Goal: Task Accomplishment & Management: Use online tool/utility

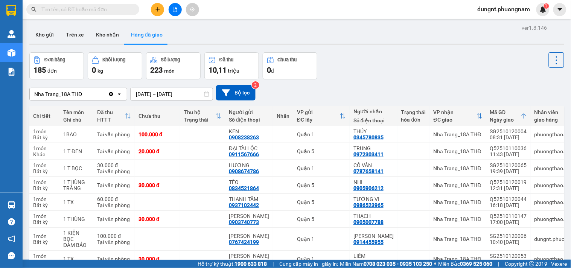
drag, startPoint x: 87, startPoint y: 10, endPoint x: 85, endPoint y: 0, distance: 9.5
click at [85, 0] on div "Kết quả [PERSON_NAME] ( 0 ) Bộ lọc No Data dungnt.phuongnam 1" at bounding box center [285, 9] width 571 height 19
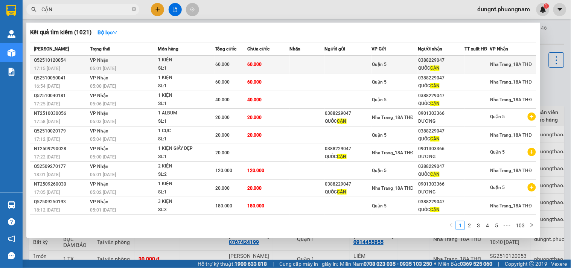
type input "CẬN"
click at [318, 60] on td at bounding box center [307, 65] width 35 height 18
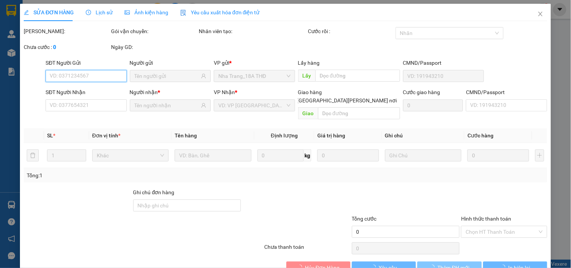
type input "0388229047"
type input "QUỐC CẬN"
type input "60.000"
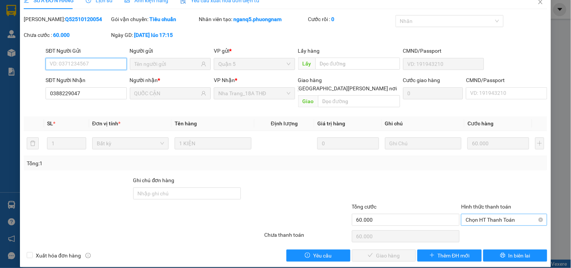
click at [482, 214] on span "Chọn HT Thanh Toán" at bounding box center [503, 219] width 77 height 11
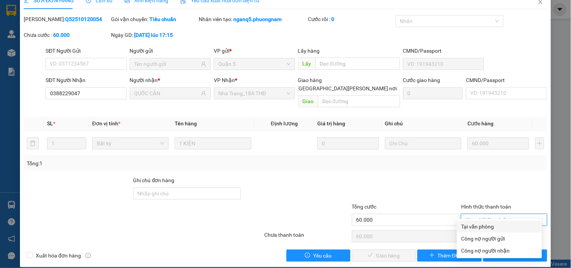
drag, startPoint x: 483, startPoint y: 225, endPoint x: 412, endPoint y: 239, distance: 72.9
click at [474, 229] on div "Tại văn phòng" at bounding box center [499, 226] width 76 height 8
type input "0"
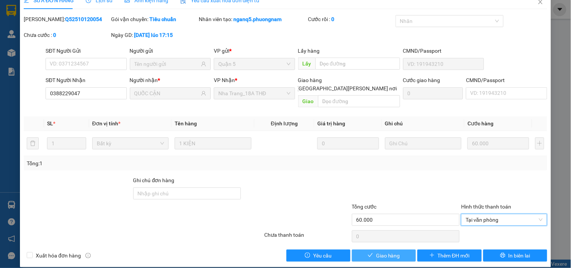
click at [395, 251] on span "Giao hàng" at bounding box center [388, 255] width 24 height 8
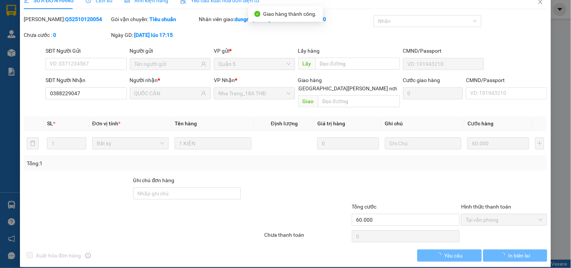
scroll to position [0, 0]
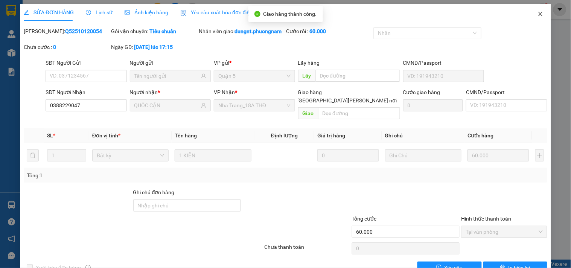
click at [530, 9] on span "Close" at bounding box center [540, 14] width 21 height 21
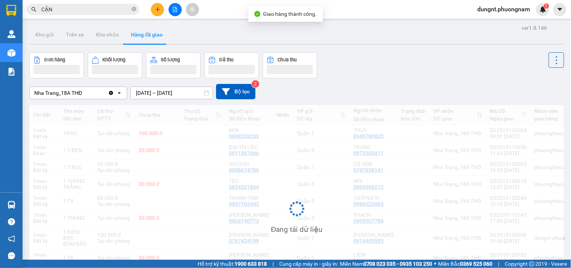
click at [532, 14] on span "dungnt.phuongnam" at bounding box center [503, 9] width 65 height 9
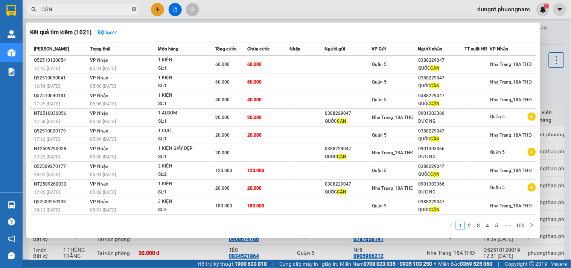
click at [134, 8] on icon "close-circle" at bounding box center [134, 9] width 5 height 5
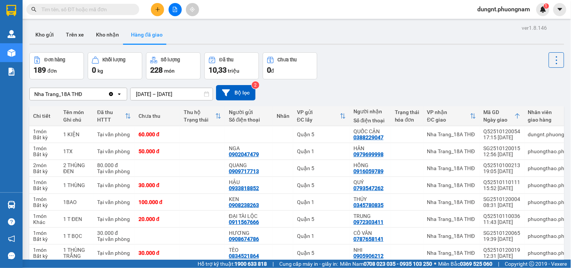
click at [104, 8] on input "text" at bounding box center [85, 9] width 89 height 8
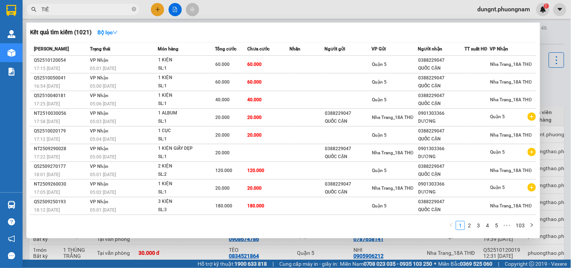
type input "TIÊN"
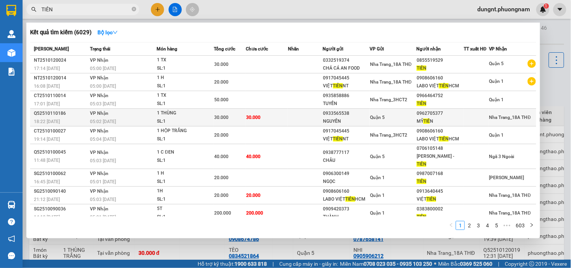
scroll to position [17, 0]
